Goal: Information Seeking & Learning: Check status

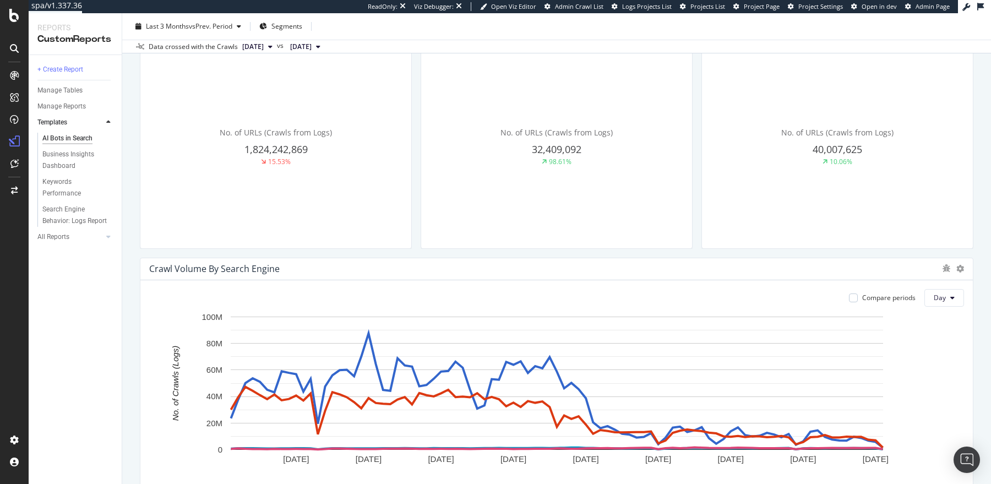
scroll to position [396, 0]
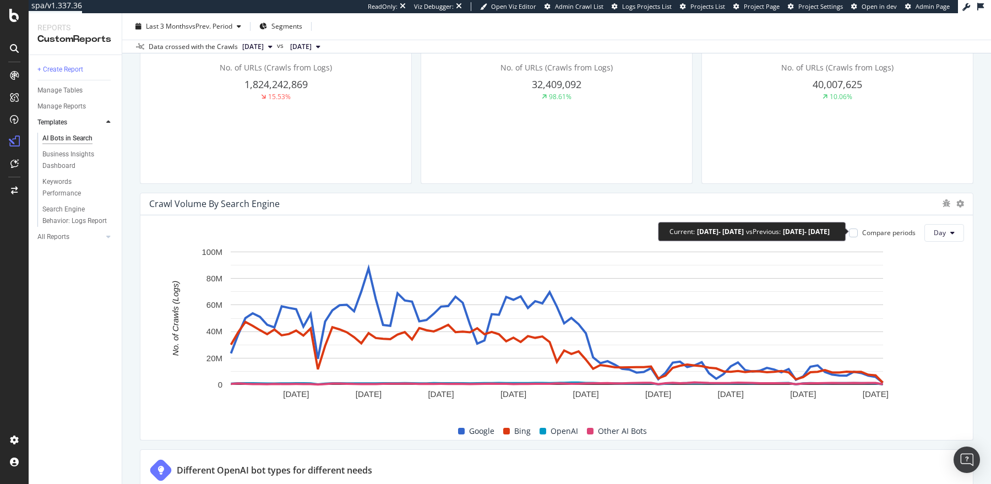
click at [888, 231] on div "Compare periods" at bounding box center [888, 232] width 53 height 9
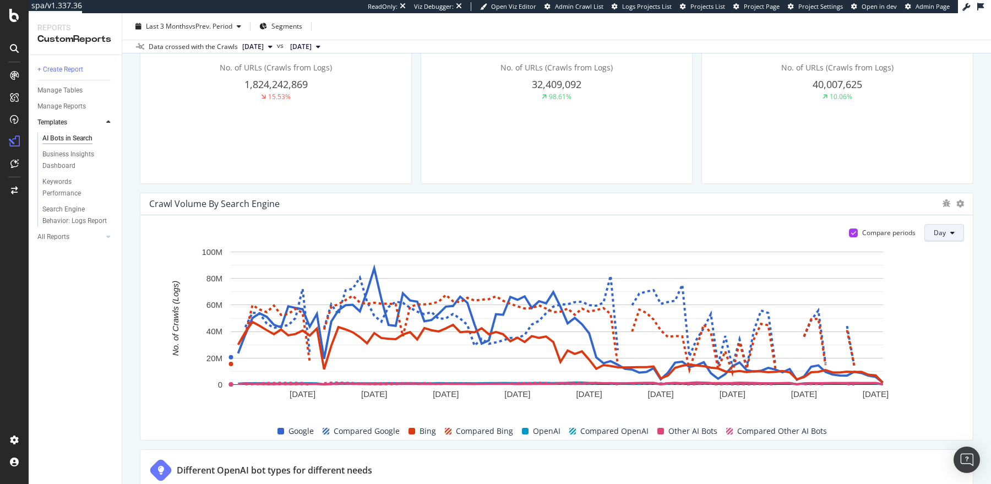
click at [959, 232] on button "Day" at bounding box center [944, 233] width 40 height 18
click at [943, 298] on span "Month" at bounding box center [945, 294] width 20 height 10
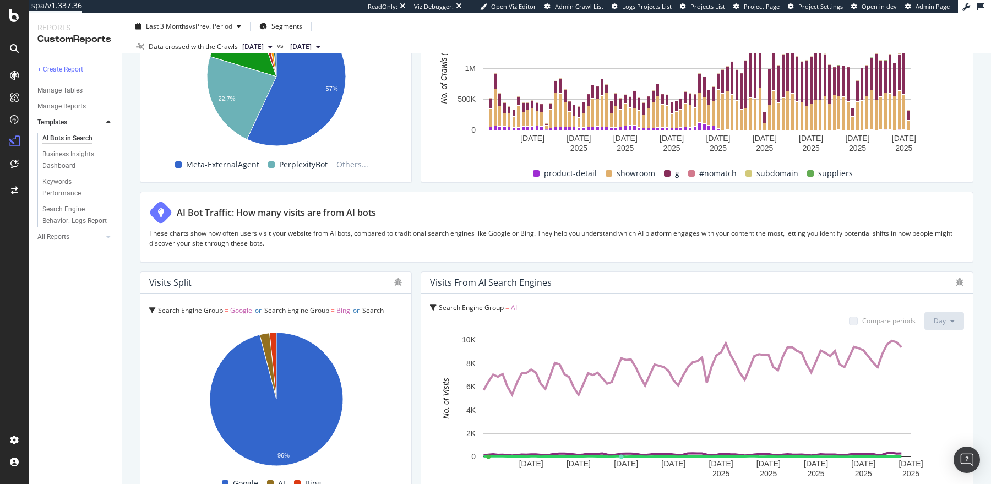
scroll to position [1834, 0]
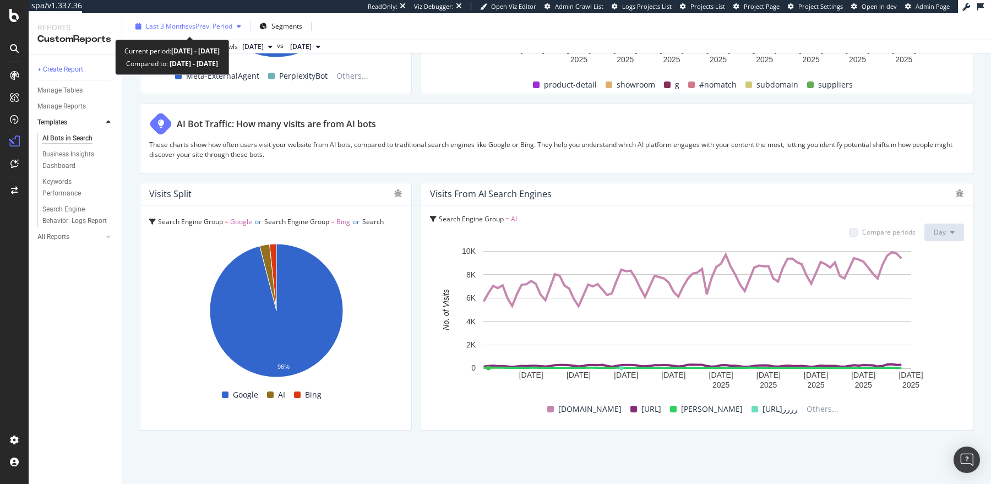
click at [151, 22] on span "Last 3 Months" at bounding box center [167, 25] width 43 height 9
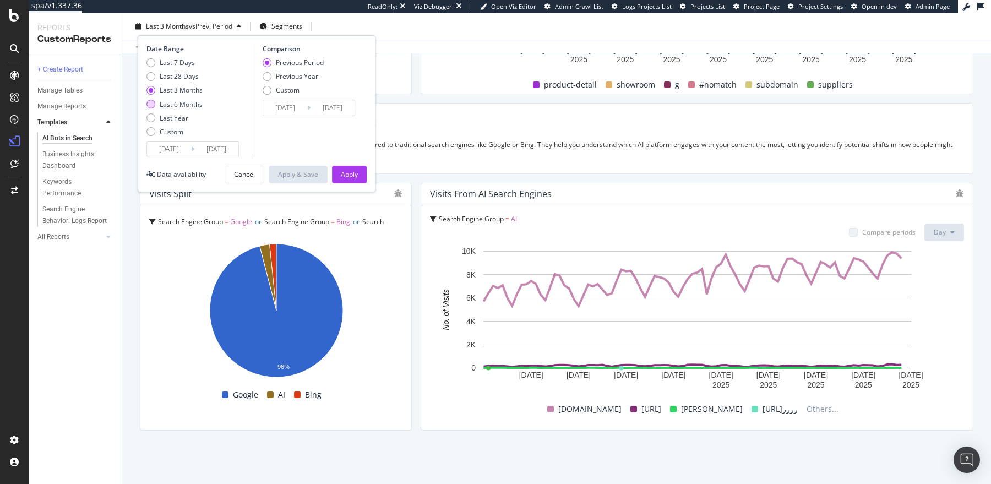
click at [187, 105] on div "Last 6 Months" at bounding box center [181, 104] width 43 height 9
type input "2025/03/22"
type input "2024/09/19"
type input "2025/03/21"
click at [306, 74] on div "Previous Year" at bounding box center [297, 76] width 42 height 9
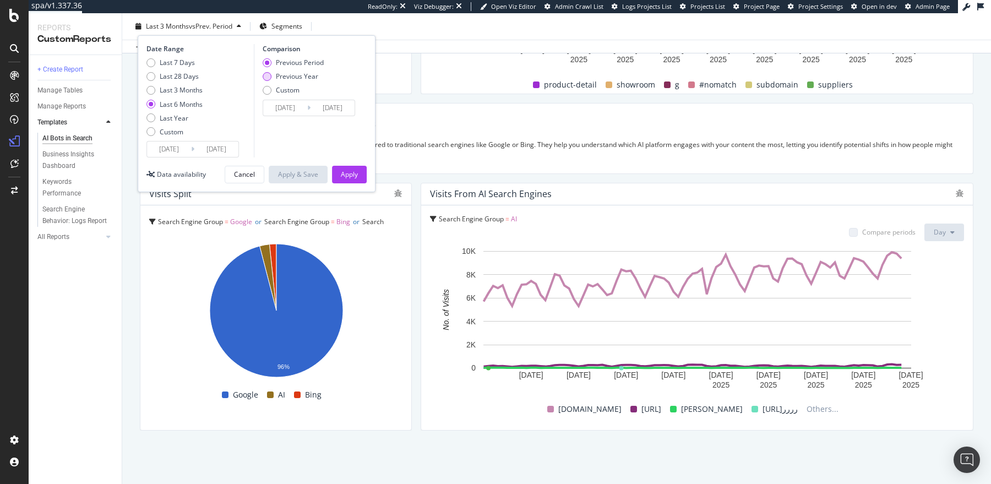
type input "2024/03/23"
type input "2024/09/22"
click at [348, 172] on div "Apply" at bounding box center [349, 174] width 17 height 9
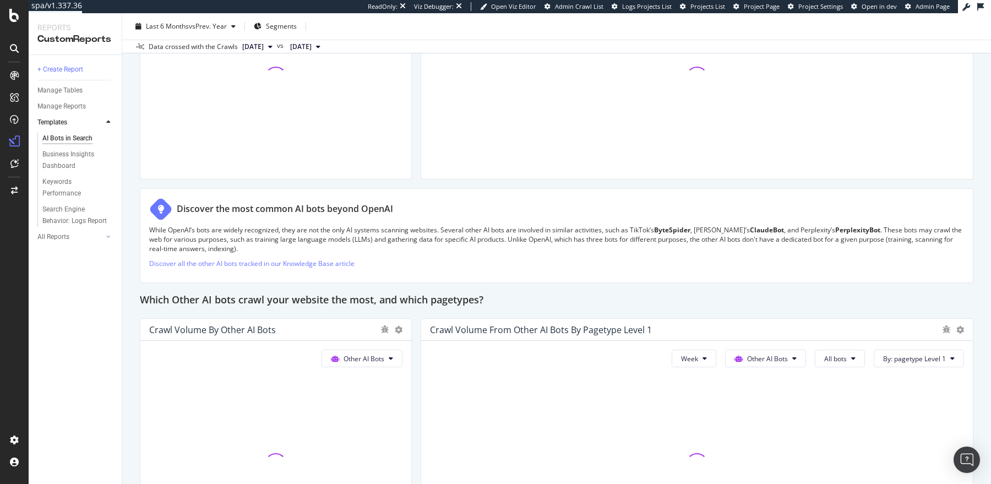
scroll to position [1834, 0]
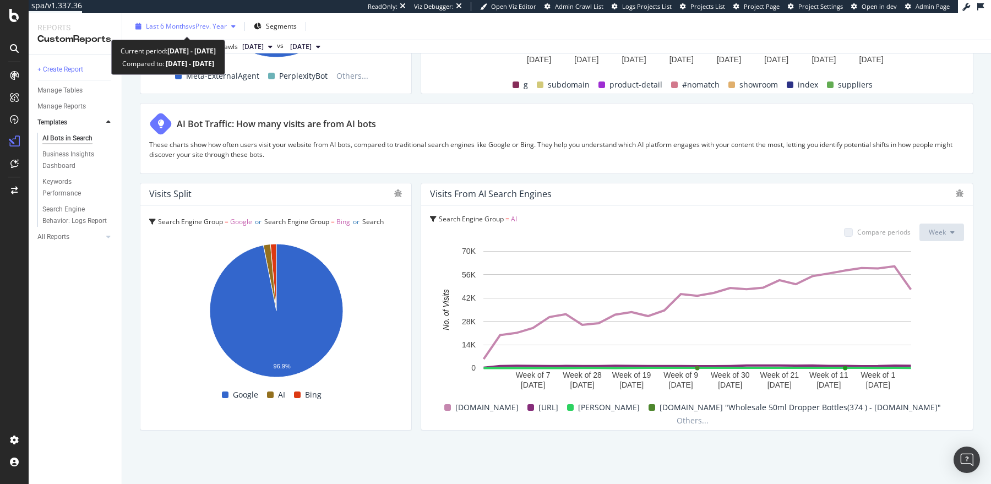
click at [203, 31] on div "Last 6 Months vs Prev. Year" at bounding box center [185, 26] width 109 height 17
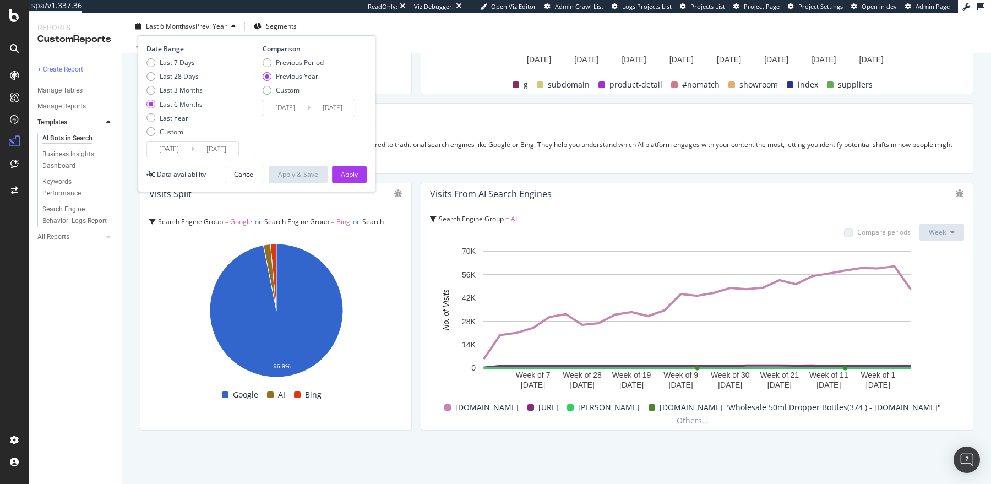
click at [216, 148] on input "2025/09/21" at bounding box center [216, 148] width 44 height 15
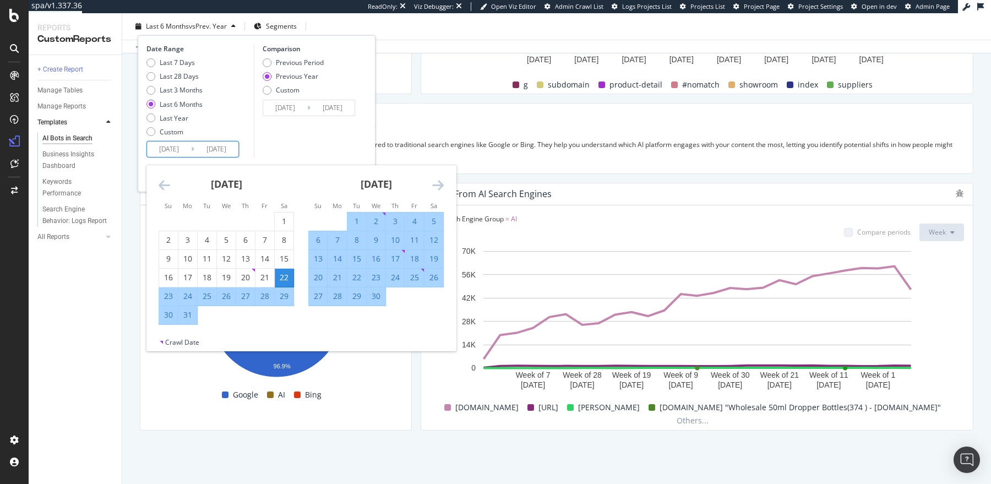
click at [442, 184] on icon "Move forward to switch to the next month." at bounding box center [438, 184] width 12 height 13
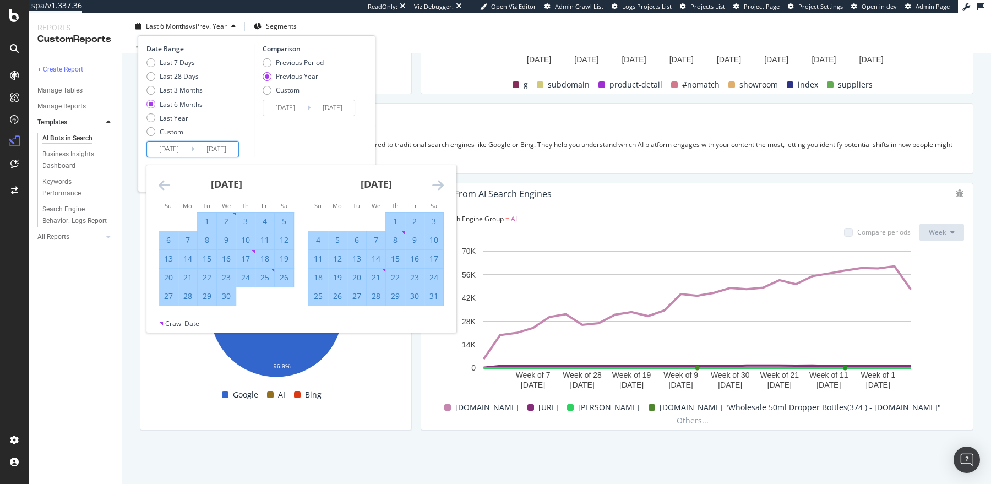
click at [442, 184] on icon "Move forward to switch to the next month." at bounding box center [438, 184] width 12 height 13
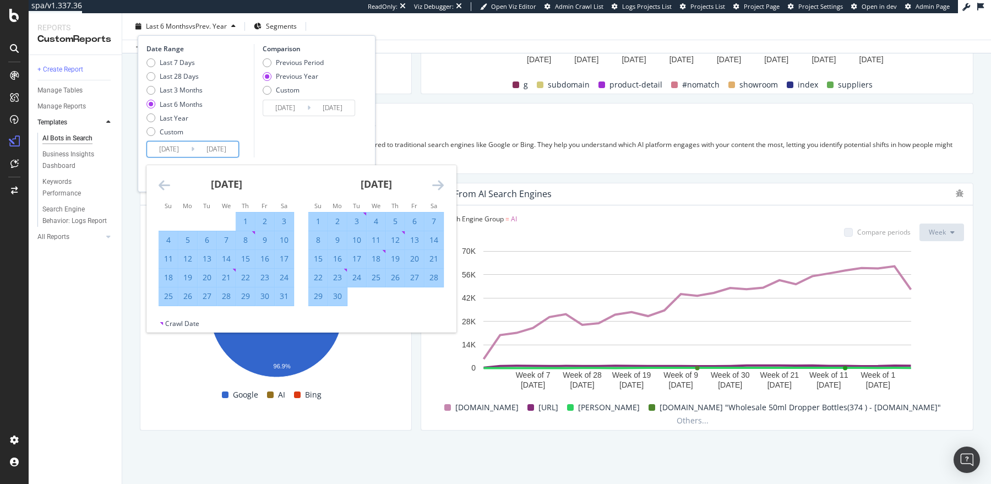
click at [443, 179] on icon "Move forward to switch to the next month." at bounding box center [438, 184] width 12 height 13
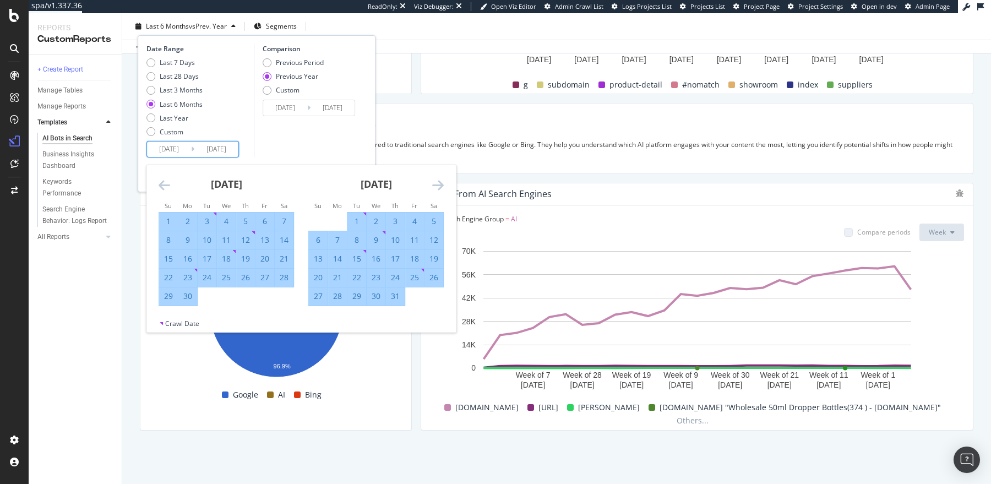
click at [444, 180] on div "July 2025 1 2 3 4 5 6 7 8 9 10 11 12 13 14 15 16 17 18 19 20 21 22 23 24 25 26 …" at bounding box center [376, 235] width 150 height 141
click at [441, 181] on icon "Move forward to switch to the next month." at bounding box center [438, 184] width 12 height 13
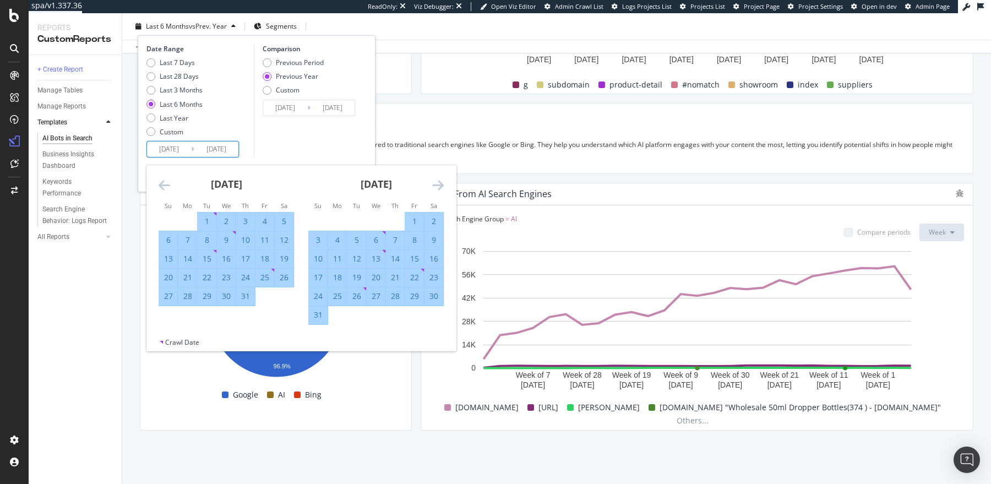
click at [314, 317] on div "31" at bounding box center [318, 314] width 19 height 11
type input "2025/08/31"
type input "2024/09/01"
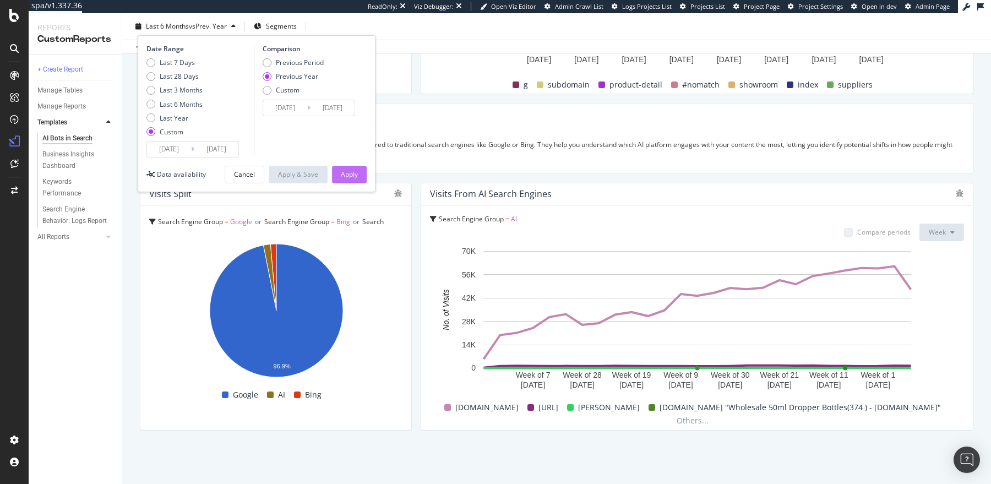
click at [357, 170] on div "Apply" at bounding box center [349, 174] width 17 height 9
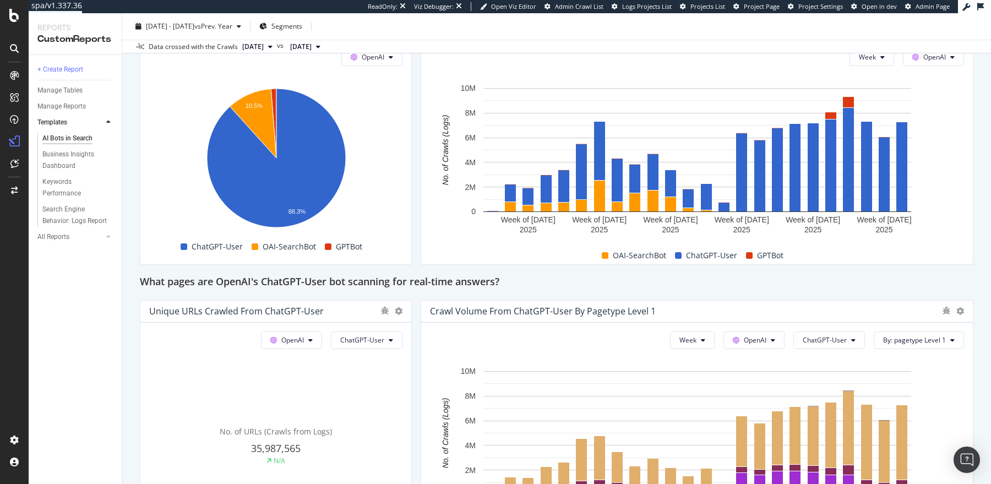
scroll to position [797, 0]
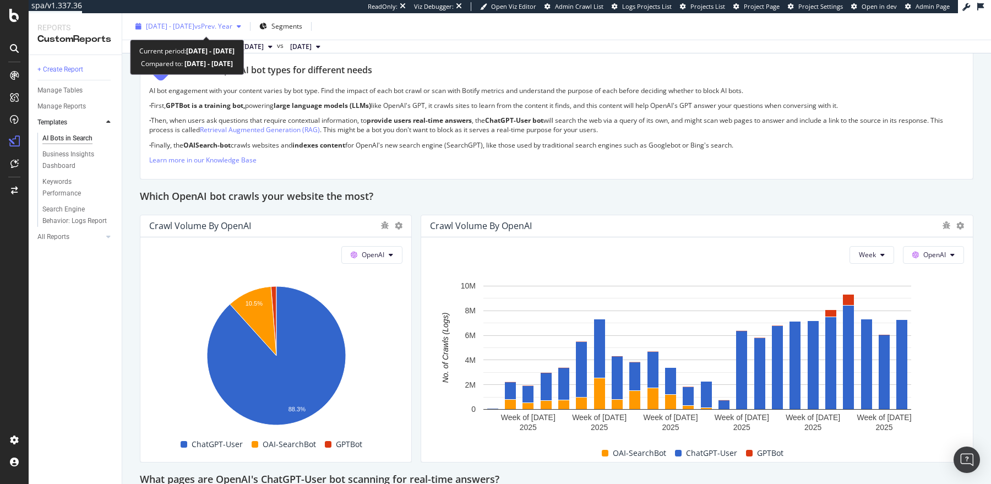
click at [194, 26] on span "2025 Mar. 22nd - Aug. 31st" at bounding box center [170, 25] width 48 height 9
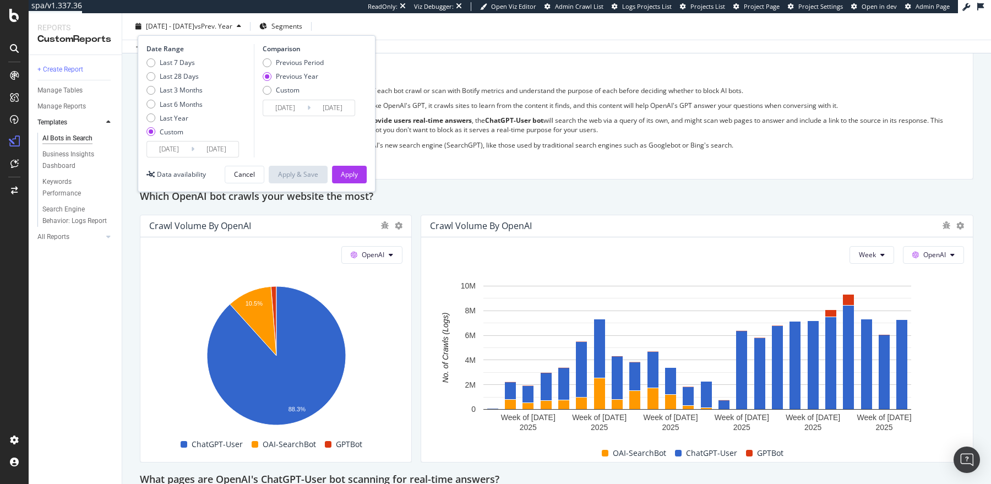
click at [171, 152] on input "2025/03/22" at bounding box center [169, 148] width 44 height 15
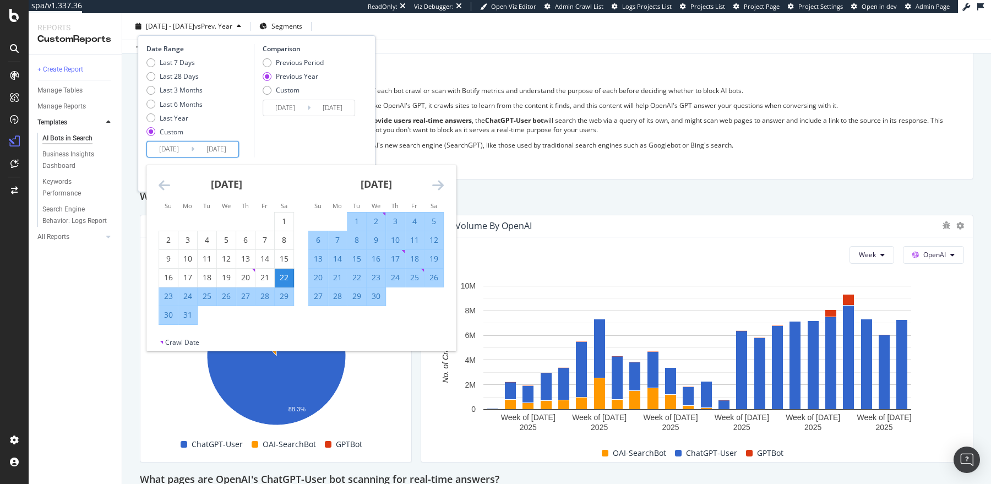
click at [440, 184] on icon "Move forward to switch to the next month." at bounding box center [438, 184] width 12 height 13
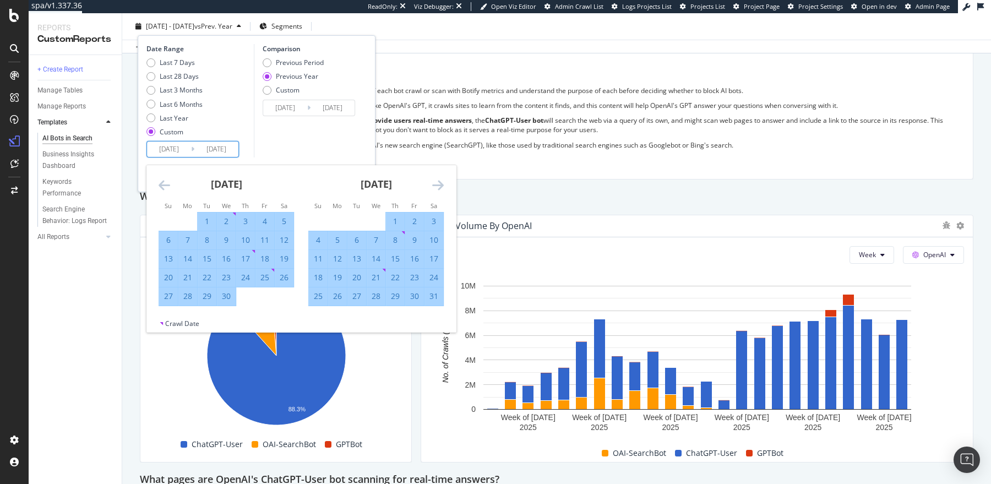
click at [440, 184] on icon "Move forward to switch to the next month." at bounding box center [438, 184] width 12 height 13
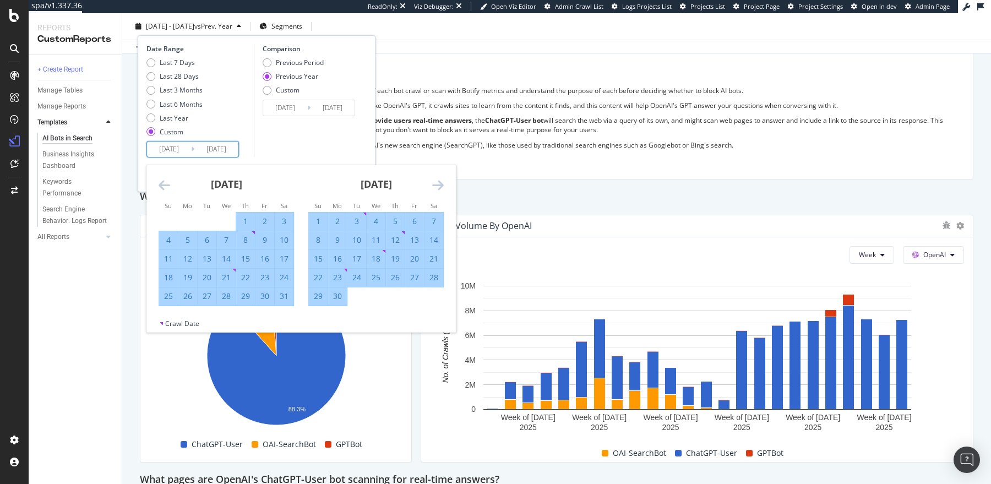
click at [317, 221] on div "1" at bounding box center [318, 221] width 19 height 11
type input "2025/06/01"
type input "2024/06/02"
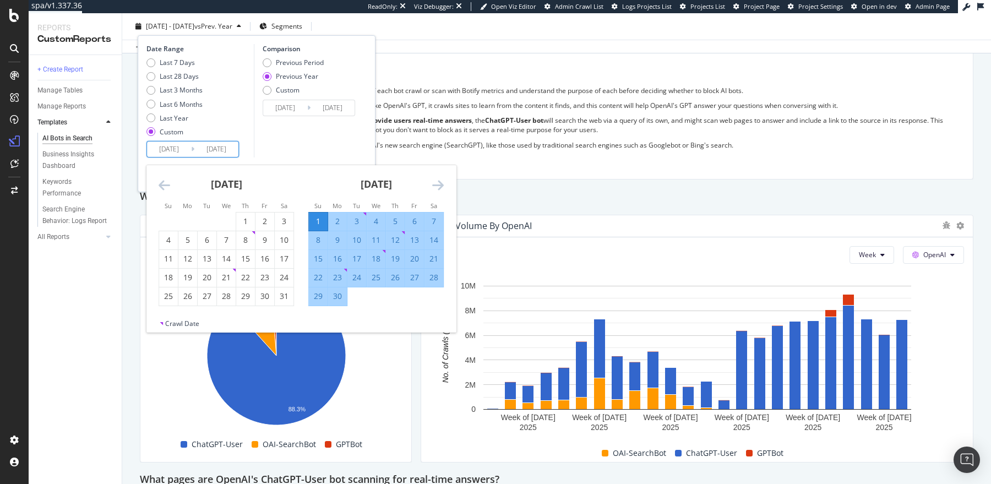
click at [437, 183] on icon "Move forward to switch to the next month." at bounding box center [438, 184] width 12 height 13
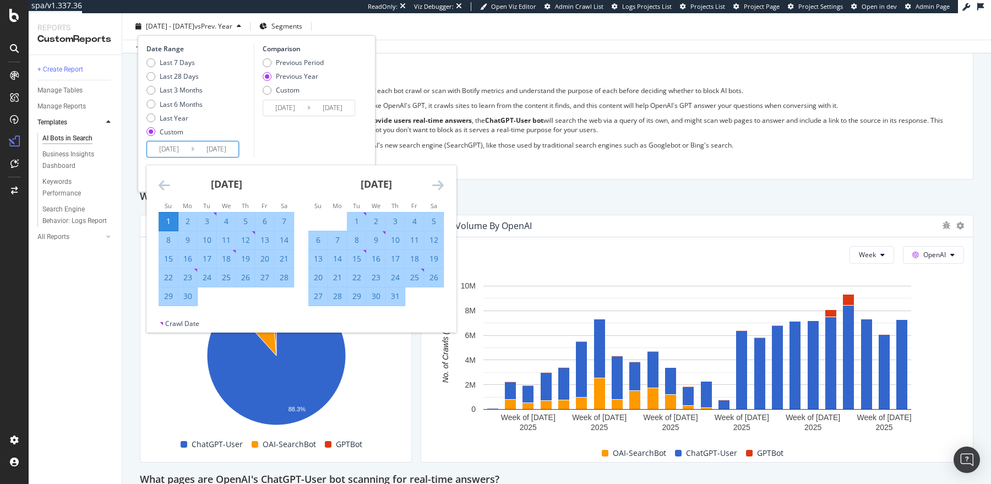
click at [441, 184] on icon "Move forward to switch to the next month." at bounding box center [438, 184] width 12 height 13
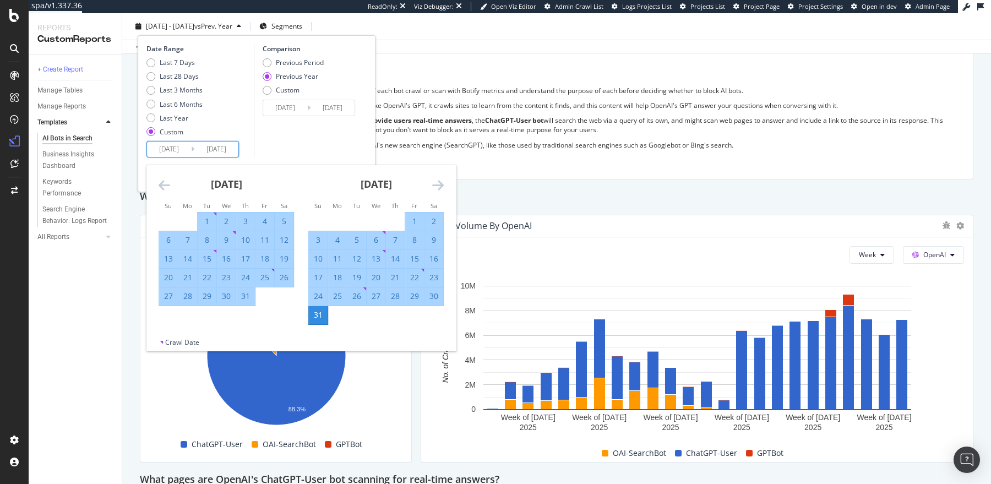
click at [316, 313] on div "31" at bounding box center [318, 314] width 19 height 11
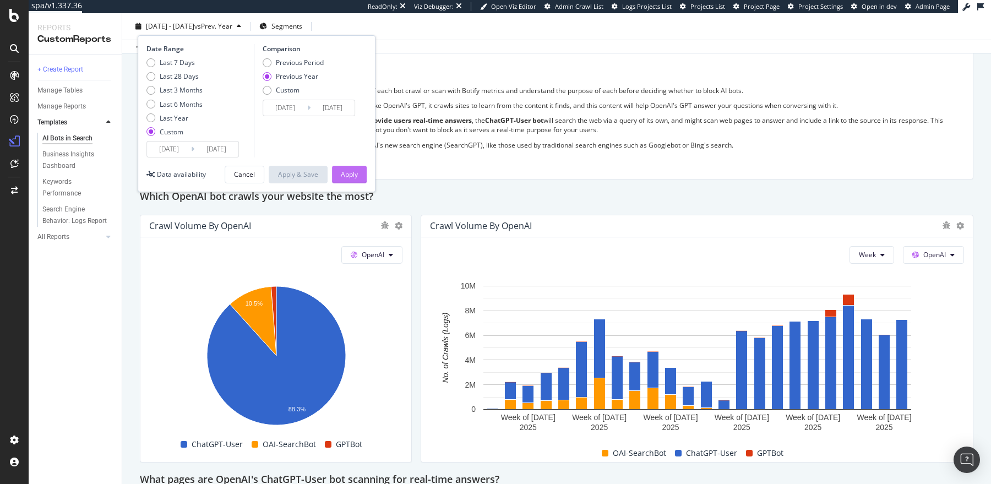
click at [354, 167] on div "Apply" at bounding box center [349, 174] width 17 height 17
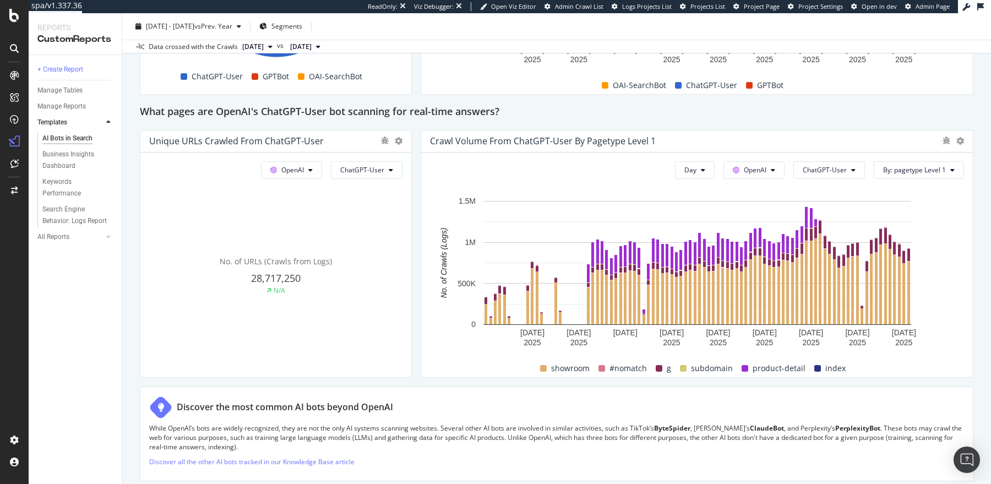
scroll to position [1171, 0]
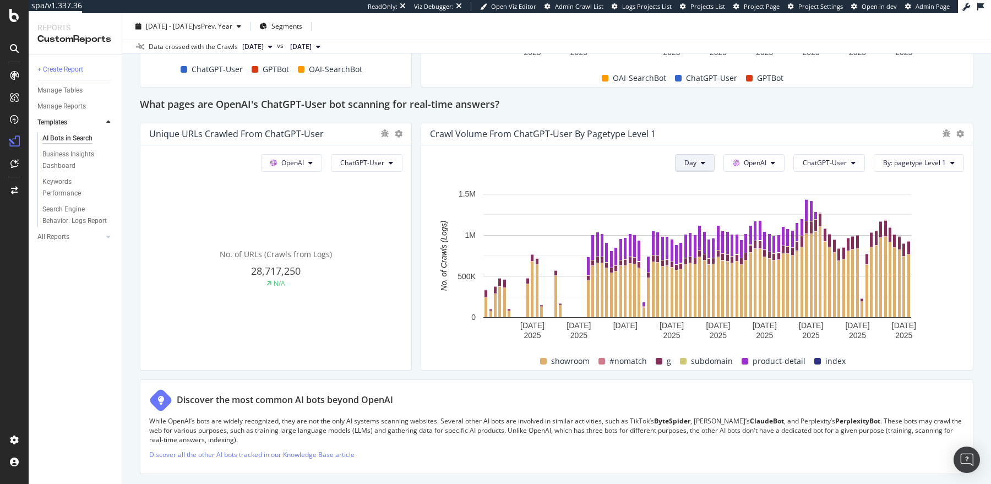
click at [696, 160] on span "Day" at bounding box center [690, 162] width 12 height 9
click at [690, 200] on span "Week" at bounding box center [698, 203] width 20 height 10
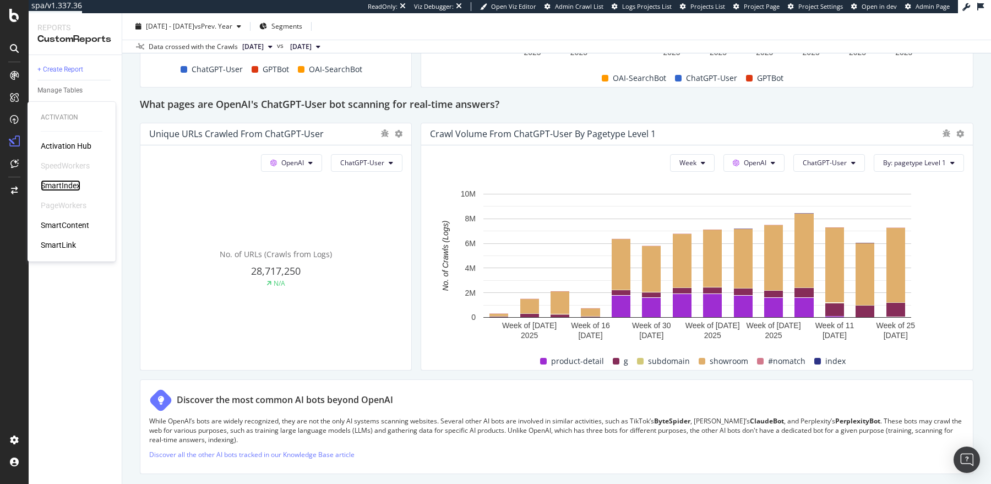
click at [57, 185] on div "SmartIndex" at bounding box center [61, 185] width 40 height 11
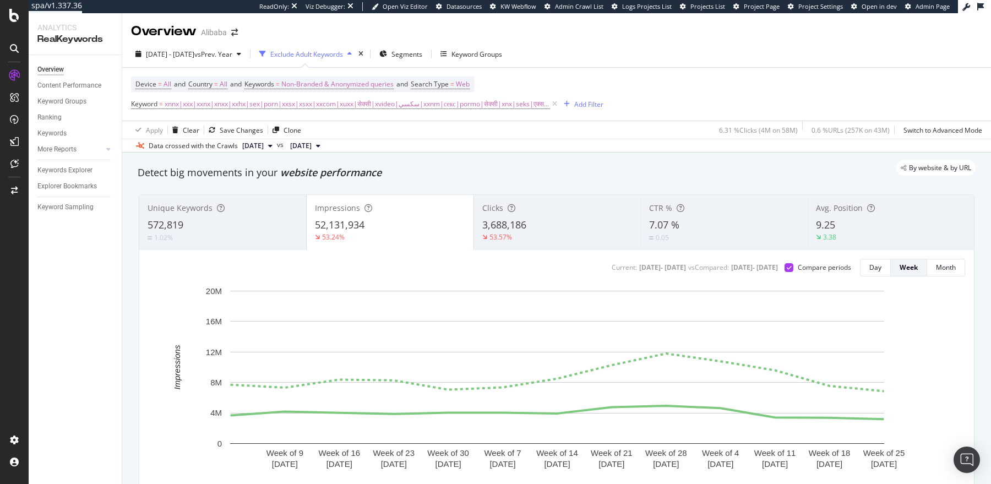
scroll to position [54, 0]
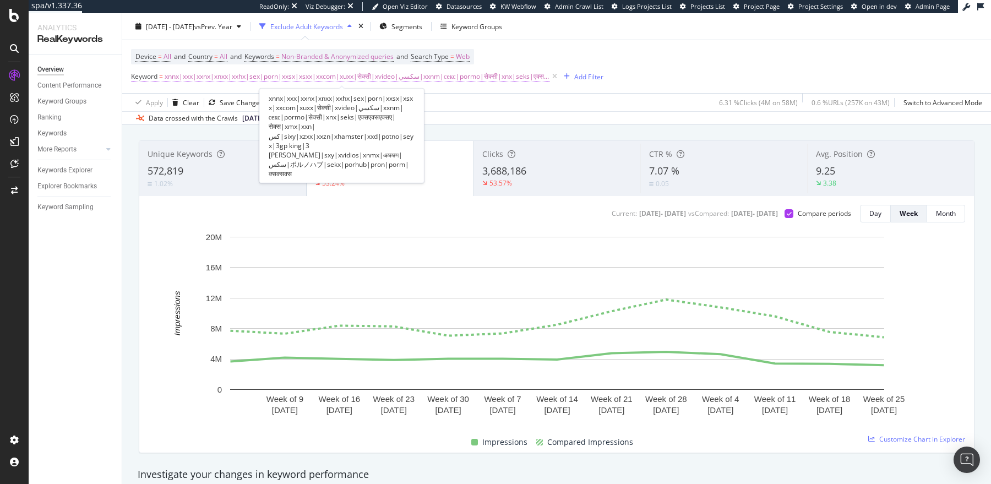
click at [484, 79] on span "xnnx|xxx|xxnx|xnxx|xxhx|sex|porn|xxsx|xsxx|xxcom|xuxx|सेक्सी|xvideo|سكسي|xxnm|с…" at bounding box center [357, 76] width 385 height 15
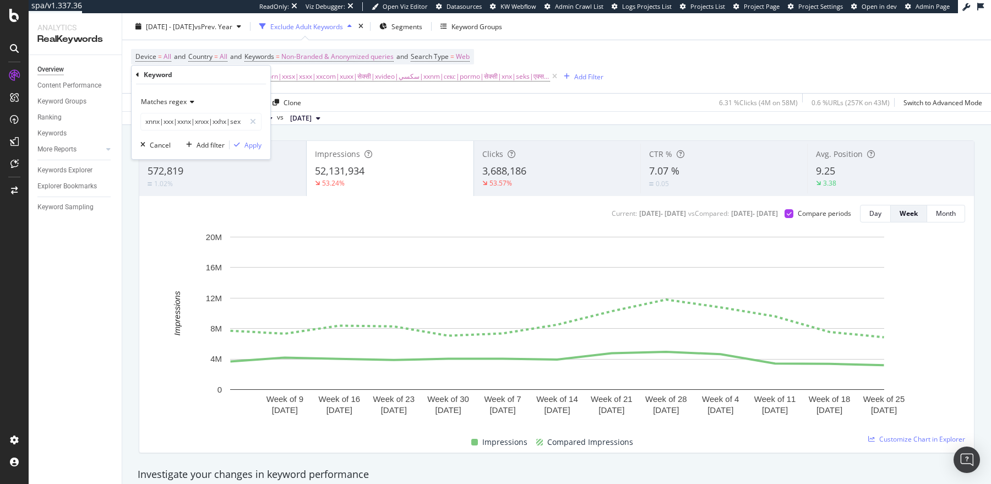
click at [184, 96] on div "Matches regex" at bounding box center [200, 102] width 121 height 18
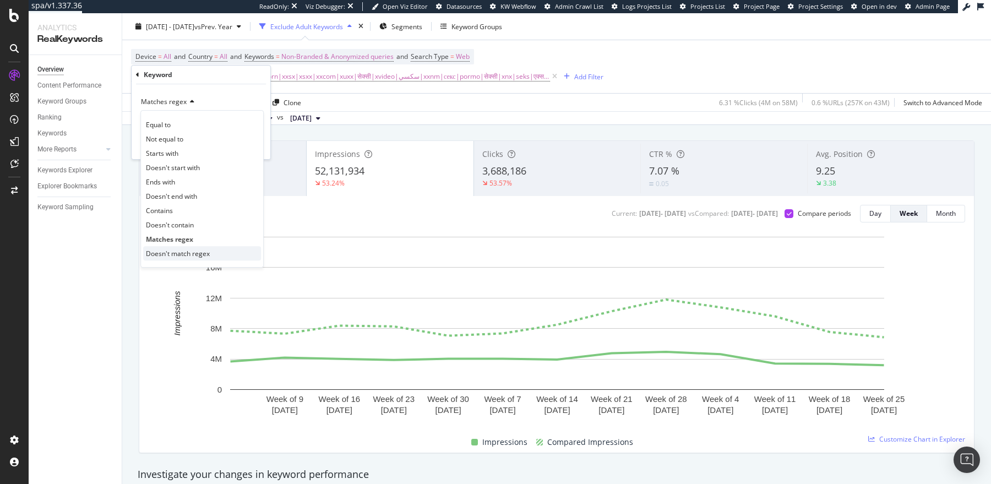
click at [168, 255] on span "Doesn't match regex" at bounding box center [178, 253] width 64 height 9
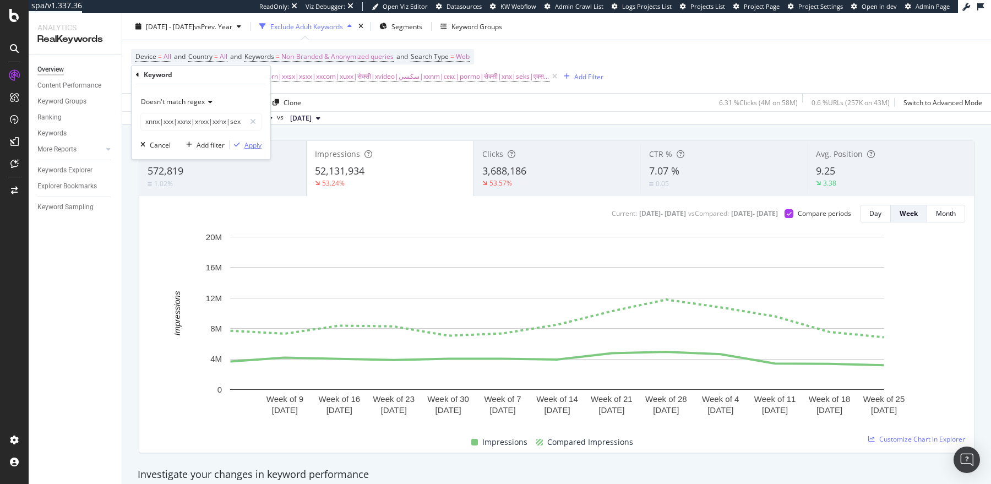
click at [250, 146] on div "Apply" at bounding box center [252, 144] width 17 height 9
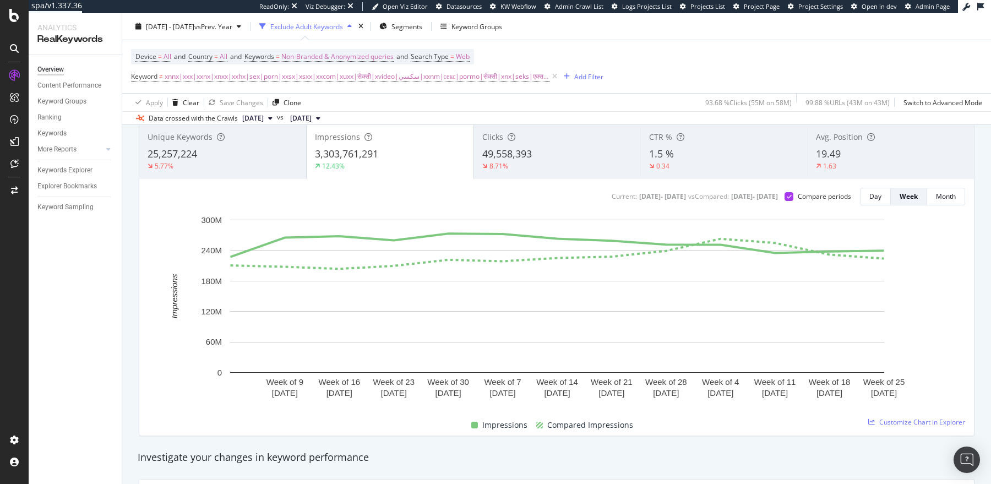
scroll to position [66, 0]
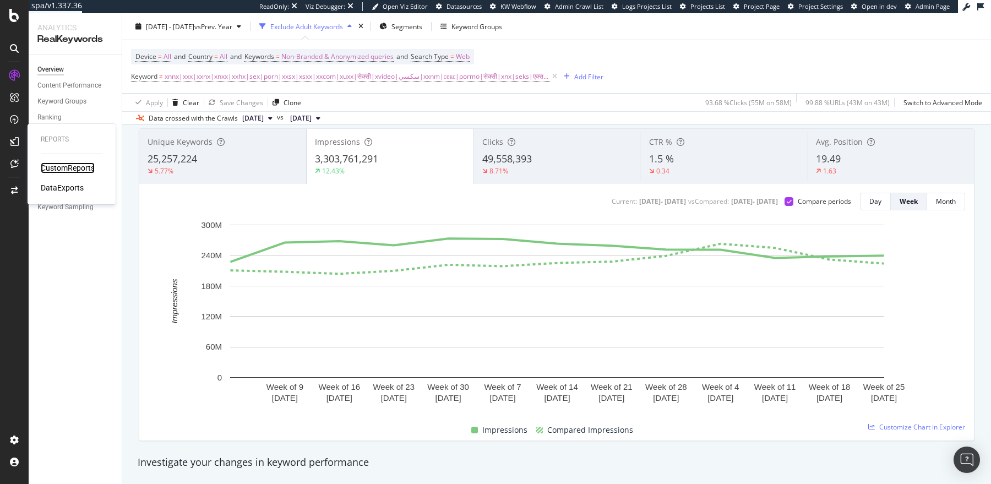
click at [53, 168] on div "CustomReports" at bounding box center [68, 167] width 54 height 11
